Goal: Navigation & Orientation: Go to known website

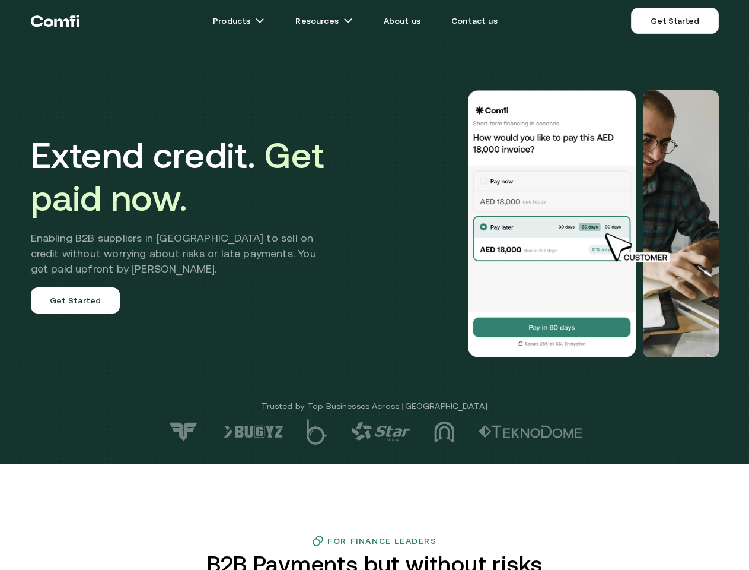
click at [374, 285] on div at bounding box center [533, 223] width 371 height 267
